Goal: Task Accomplishment & Management: Use online tool/utility

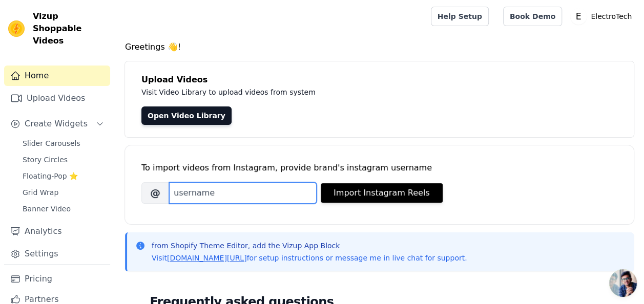
click at [213, 194] on input "Brand's Instagram Username" at bounding box center [243, 193] width 148 height 22
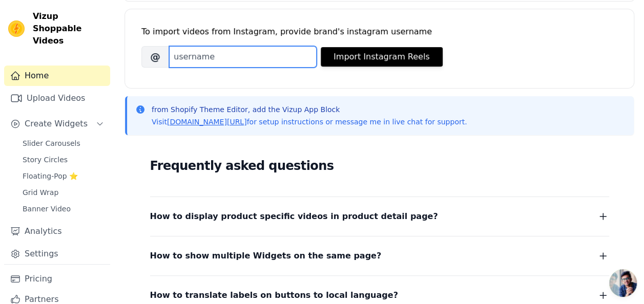
scroll to position [103, 0]
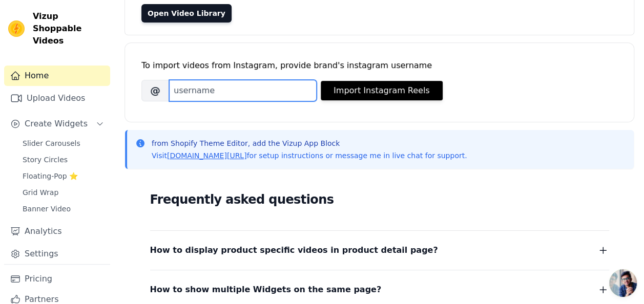
click at [222, 87] on input "Brand's Instagram Username" at bounding box center [243, 91] width 148 height 22
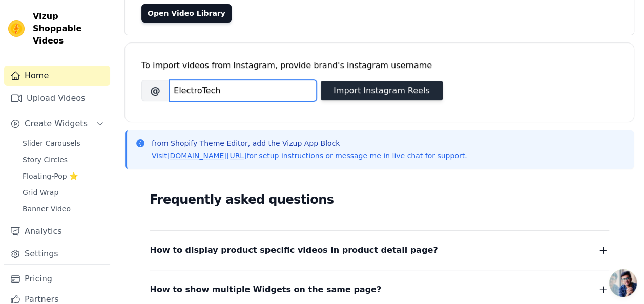
type input "ElectroTech"
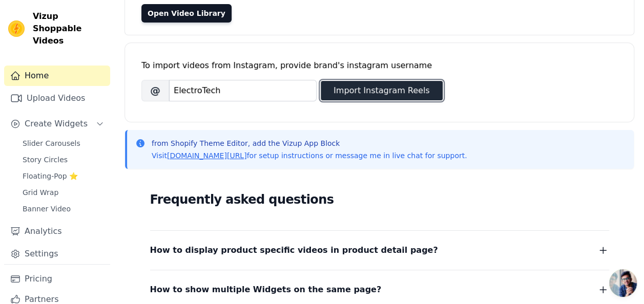
click at [376, 92] on button "Import Instagram Reels" at bounding box center [382, 90] width 122 height 19
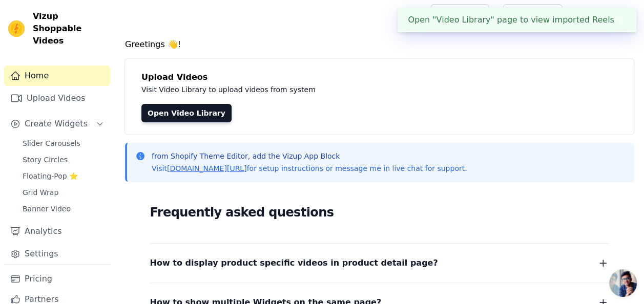
scroll to position [0, 0]
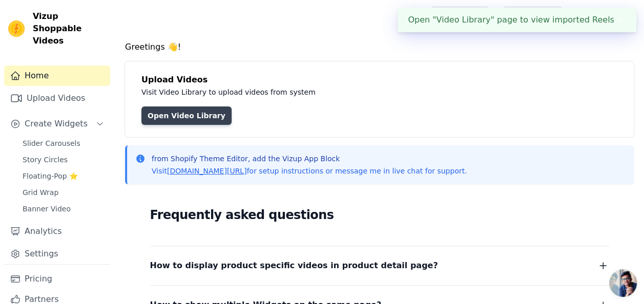
click at [166, 118] on link "Open Video Library" at bounding box center [186, 116] width 90 height 18
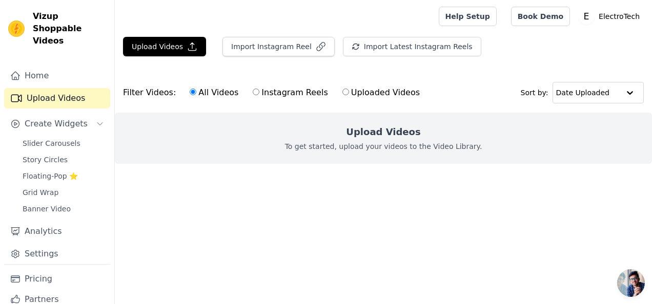
click at [253, 91] on input "Instagram Reels" at bounding box center [256, 92] width 7 height 7
radio input "true"
click at [342, 92] on input "Uploaded Videos" at bounding box center [345, 92] width 7 height 7
radio input "true"
click at [189, 50] on icon "button" at bounding box center [192, 47] width 10 height 10
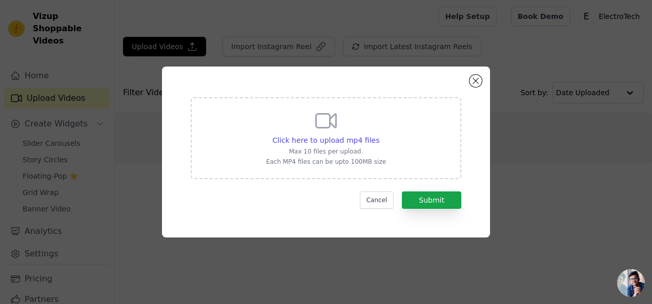
click at [337, 129] on icon at bounding box center [326, 121] width 25 height 25
click at [379, 135] on input "Click here to upload mp4 files Max 10 files per upload. Each MP4 files can be u…" at bounding box center [379, 135] width 1 height 1
click at [433, 205] on button "Submit" at bounding box center [431, 200] width 59 height 17
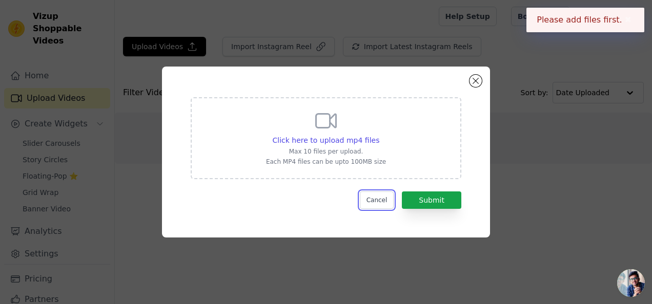
click at [385, 202] on button "Cancel" at bounding box center [377, 200] width 34 height 17
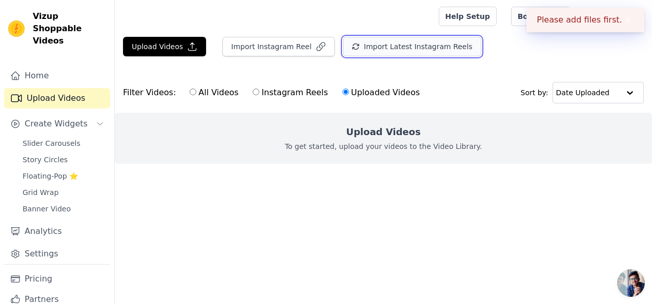
click at [382, 47] on button "Import Latest Instagram Reels" at bounding box center [412, 46] width 138 height 19
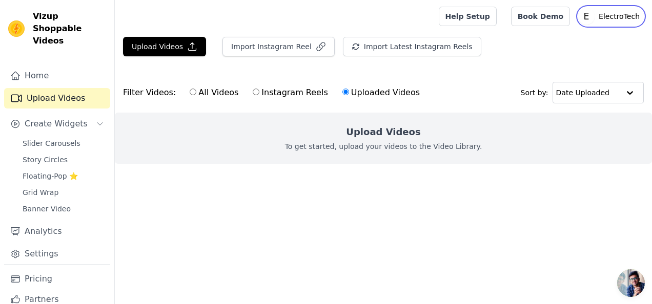
click at [589, 16] on text "E" at bounding box center [587, 16] width 6 height 10
click at [525, 60] on div "Upload Videos Import Instagram Reel Import Latest Instagram Reels Import Latest…" at bounding box center [383, 51] width 537 height 28
click at [54, 66] on link "Home" at bounding box center [57, 76] width 106 height 21
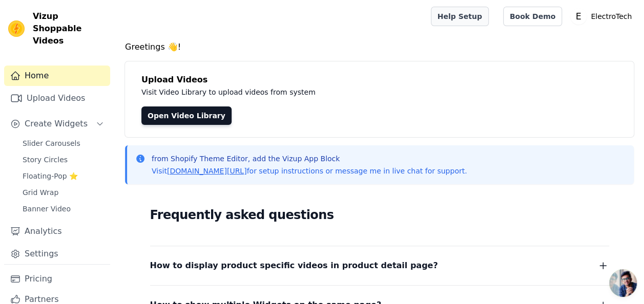
click at [479, 17] on link "Help Setup" at bounding box center [460, 16] width 58 height 19
click at [69, 221] on link "Analytics" at bounding box center [57, 231] width 106 height 21
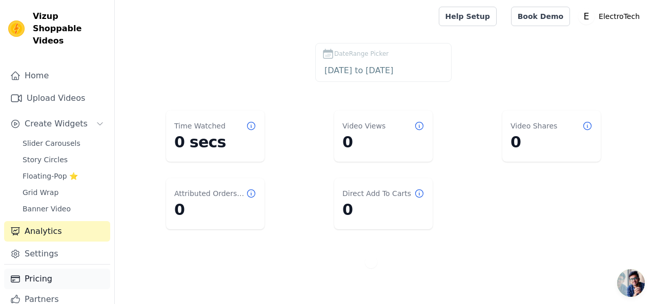
click at [58, 269] on link "Pricing" at bounding box center [57, 279] width 106 height 21
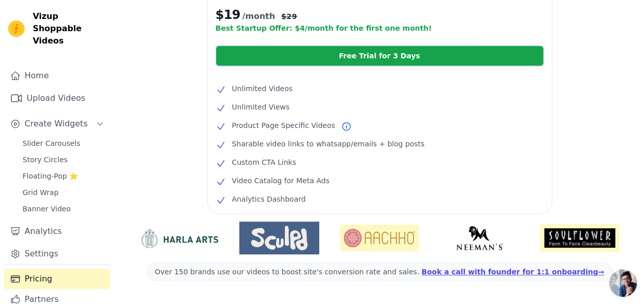
scroll to position [305, 0]
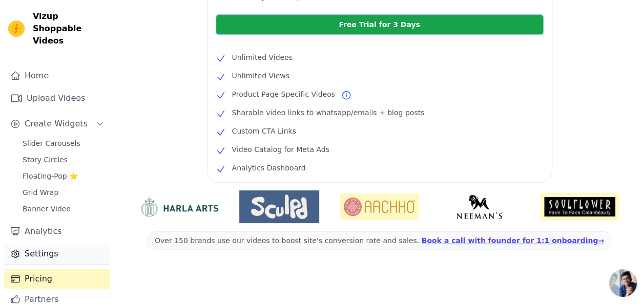
click at [29, 244] on link "Settings" at bounding box center [57, 254] width 106 height 21
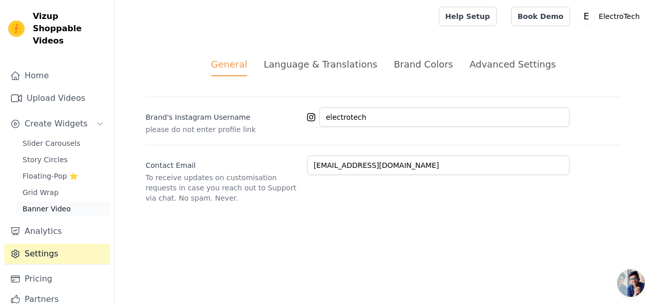
click at [47, 204] on span "Banner Video" at bounding box center [47, 209] width 48 height 10
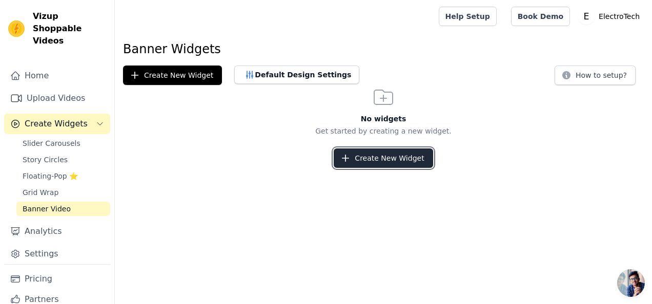
click at [403, 157] on button "Create New Widget" at bounding box center [383, 158] width 99 height 19
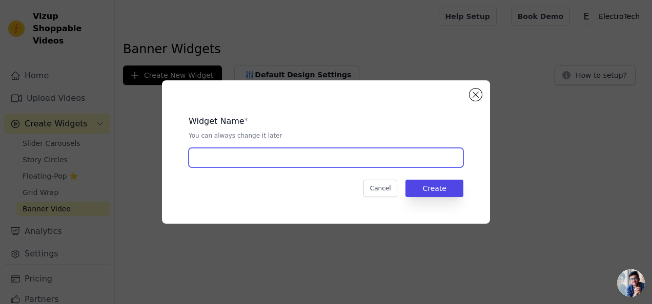
click at [303, 158] on input "text" at bounding box center [326, 157] width 275 height 19
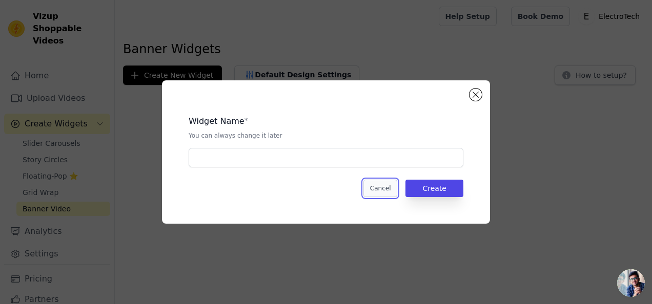
click at [392, 187] on button "Cancel" at bounding box center [380, 188] width 34 height 17
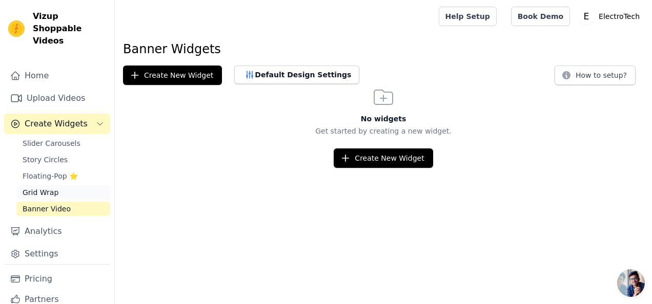
click at [89, 186] on link "Grid Wrap" at bounding box center [63, 193] width 94 height 14
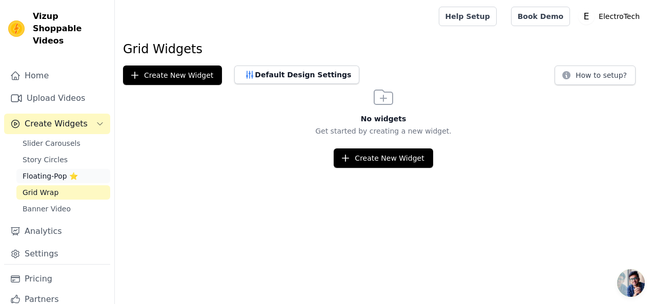
click at [43, 171] on span "Floating-Pop ⭐" at bounding box center [50, 176] width 55 height 10
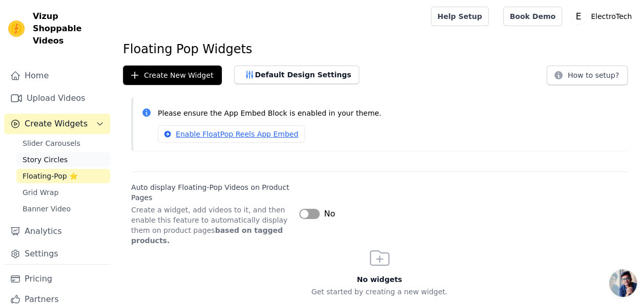
click at [40, 155] on span "Story Circles" at bounding box center [45, 160] width 45 height 10
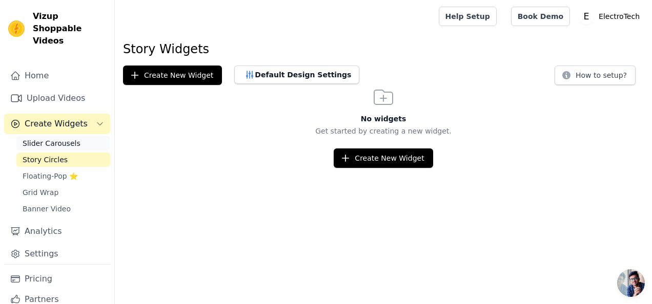
click at [41, 138] on span "Slider Carousels" at bounding box center [52, 143] width 58 height 10
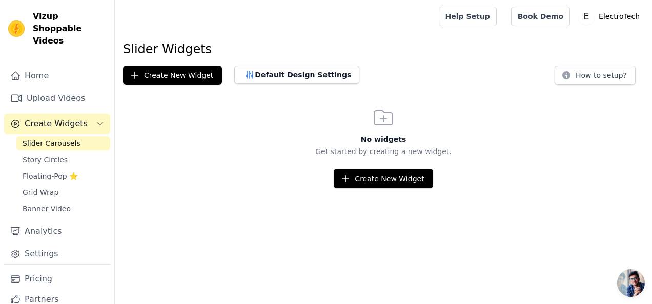
click at [32, 114] on button "Create Widgets" at bounding box center [57, 124] width 106 height 21
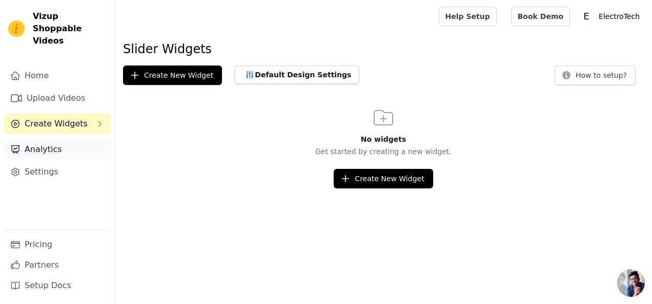
click at [38, 139] on link "Analytics" at bounding box center [57, 149] width 106 height 21
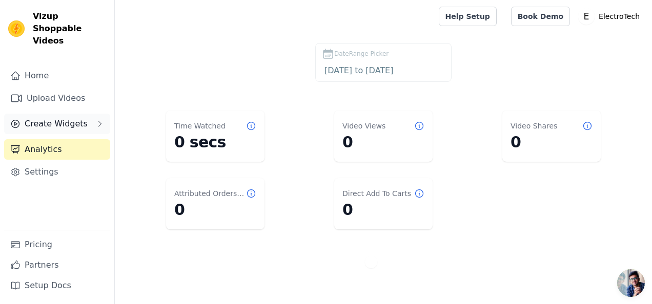
click at [46, 114] on button "Create Widgets" at bounding box center [57, 124] width 106 height 21
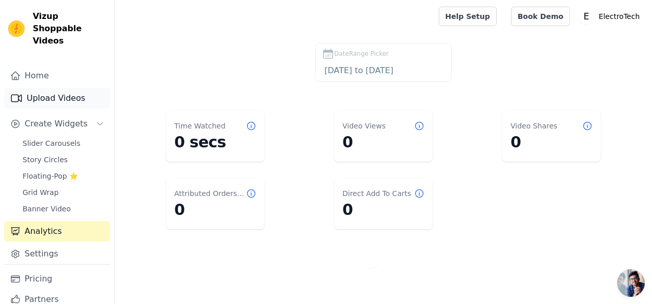
click at [52, 90] on link "Upload Videos" at bounding box center [57, 98] width 106 height 21
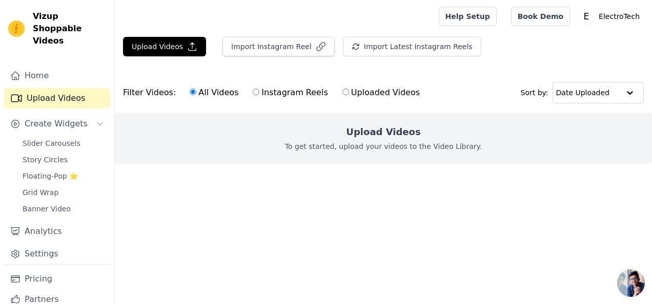
click at [252, 89] on label "Instagram Reels" at bounding box center [290, 92] width 76 height 13
click at [253, 89] on input "Instagram Reels" at bounding box center [256, 92] width 7 height 7
radio input "true"
click at [618, 97] on input "text" at bounding box center [588, 93] width 64 height 21
click at [543, 135] on div "Upload Videos To get started, upload your videos to the Video Library." at bounding box center [383, 138] width 537 height 51
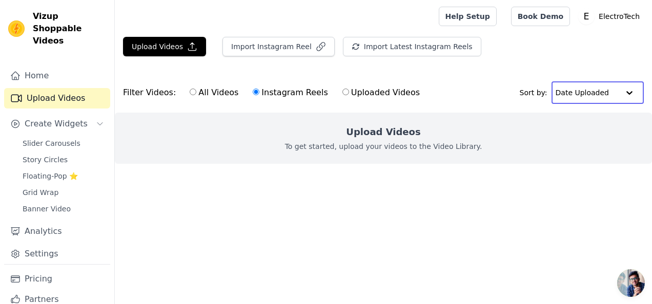
click at [600, 97] on input "text" at bounding box center [588, 93] width 64 height 21
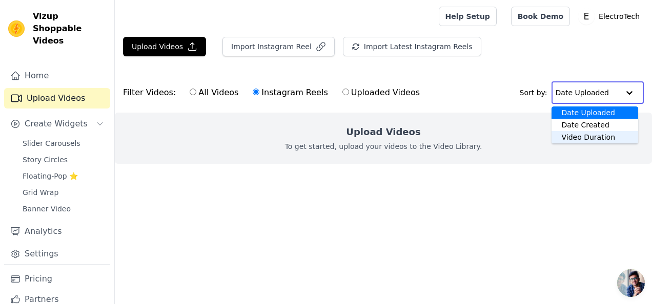
click at [586, 135] on div "Video Duration" at bounding box center [595, 137] width 87 height 12
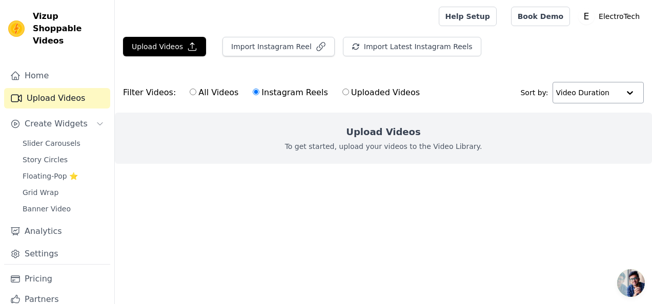
click at [579, 95] on input "text" at bounding box center [588, 93] width 64 height 21
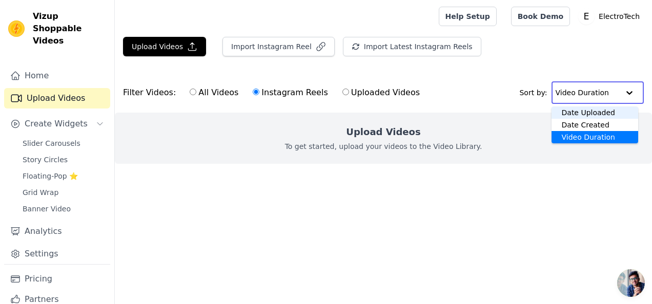
click at [572, 112] on div "Date Uploaded" at bounding box center [595, 113] width 87 height 12
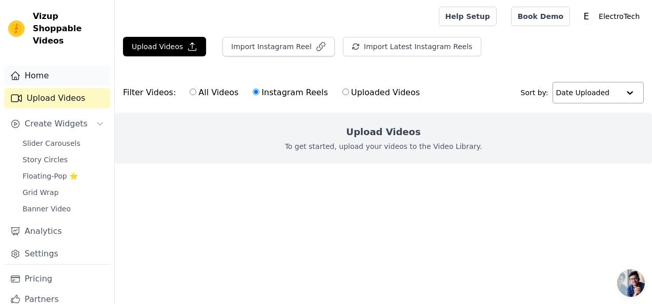
click at [12, 71] on icon "Sidebar" at bounding box center [15, 76] width 10 height 10
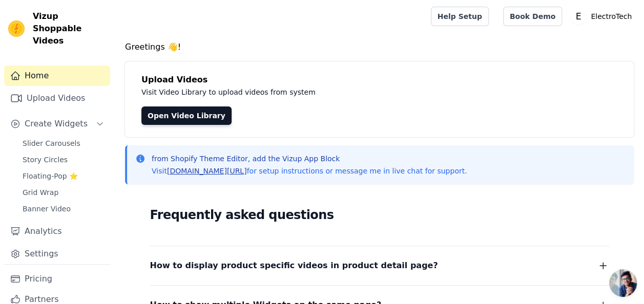
click at [244, 174] on link "[DOMAIN_NAME][URL]" at bounding box center [207, 171] width 80 height 8
click at [221, 174] on div "from Shopify Theme Editor, add the Vizup App Block Visit vizupcommerce.com/docs…" at bounding box center [379, 165] width 509 height 39
click at [221, 174] on link "[DOMAIN_NAME][URL]" at bounding box center [207, 171] width 80 height 8
